Goal: Task Accomplishment & Management: Manage account settings

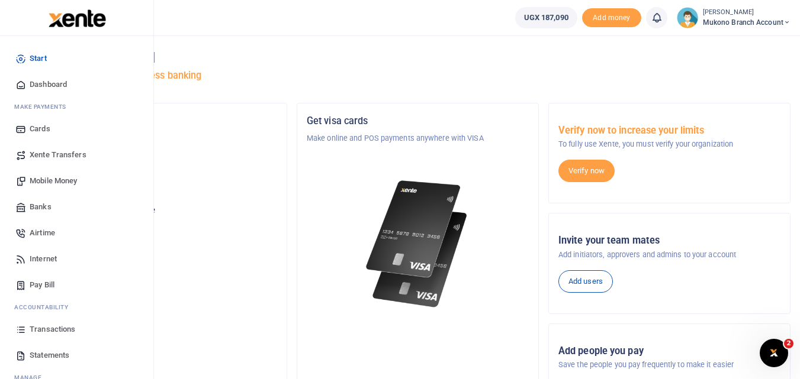
click at [38, 358] on span "Statements" at bounding box center [50, 356] width 40 height 12
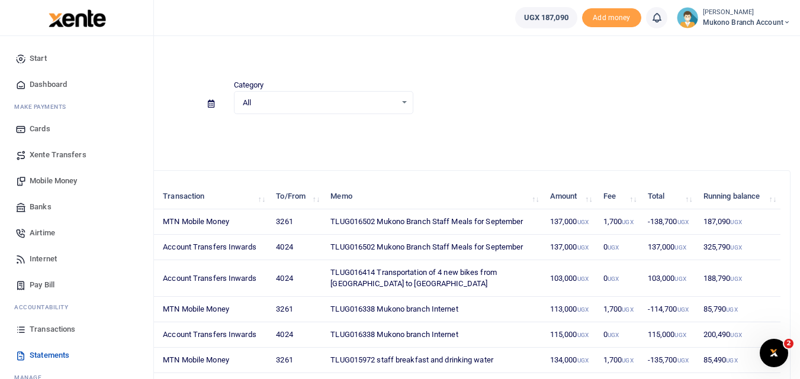
click at [50, 329] on span "Transactions" at bounding box center [53, 330] width 46 height 12
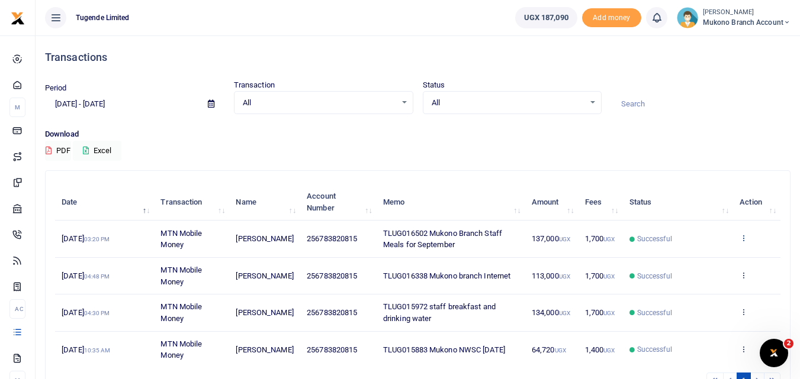
click at [740, 238] on icon at bounding box center [743, 238] width 8 height 8
click at [701, 257] on link "View details" at bounding box center [700, 258] width 94 height 17
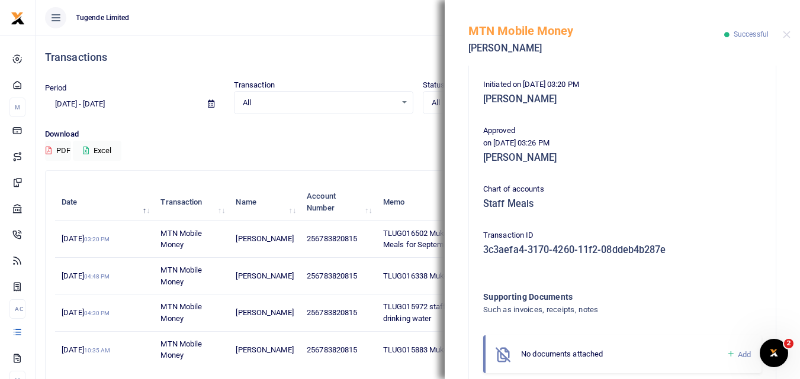
scroll to position [297, 0]
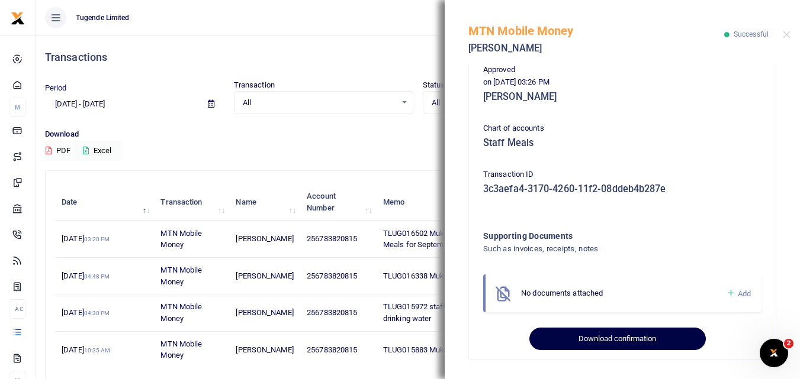
click at [606, 338] on button "Download confirmation" at bounding box center [617, 339] width 176 height 22
click at [607, 334] on button "Download confirmation" at bounding box center [617, 339] width 176 height 22
